Goal: Navigation & Orientation: Find specific page/section

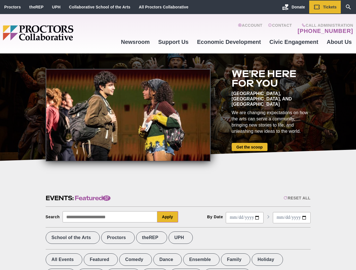
click at [178, 135] on div at bounding box center [128, 115] width 165 height 93
click at [296, 198] on div "Reset All" at bounding box center [296, 198] width 27 height 5
click at [168, 217] on button "Apply" at bounding box center [167, 216] width 21 height 11
